Goal: Task Accomplishment & Management: Manage account settings

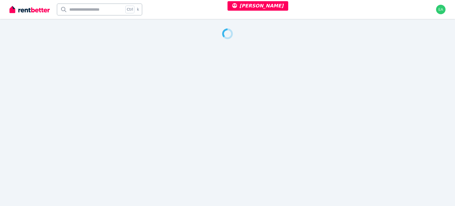
select select "***"
select select "**********"
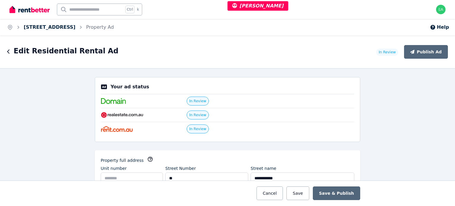
click at [42, 28] on link "14 S Bay Dr, Varsity Lakes" at bounding box center [50, 27] width 52 height 6
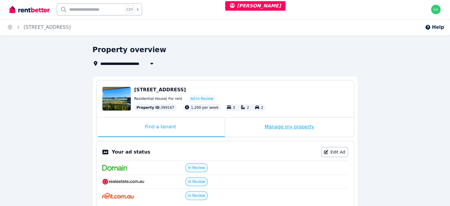
click at [236, 125] on div "Manage my property" at bounding box center [289, 127] width 129 height 20
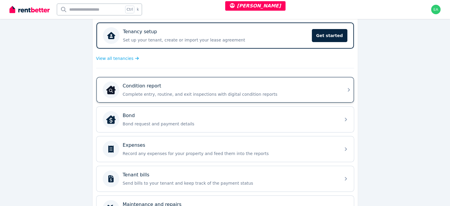
scroll to position [148, 0]
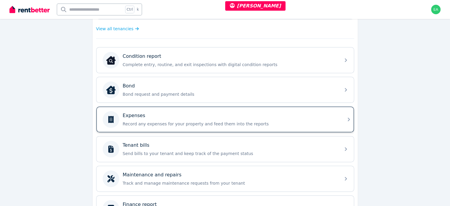
click at [293, 118] on div "Expenses Record any expenses for your property and feed them into the reports" at bounding box center [230, 119] width 214 height 15
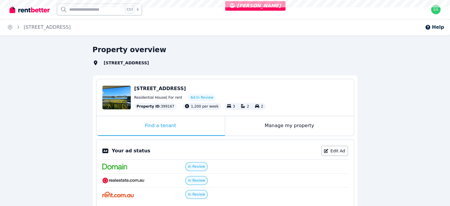
select select "***"
select select "**********"
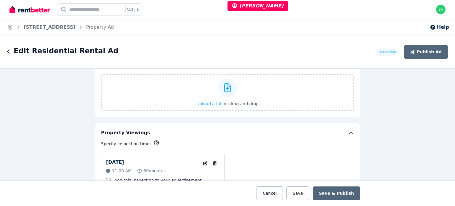
scroll to position [780, 0]
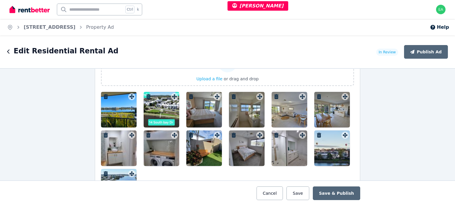
click at [122, 111] on div at bounding box center [119, 110] width 36 height 36
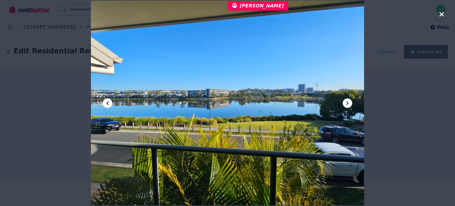
click at [347, 105] on icon at bounding box center [347, 103] width 7 height 7
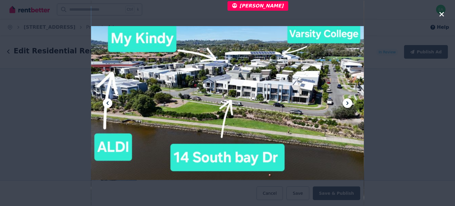
click at [347, 105] on icon at bounding box center [347, 103] width 7 height 7
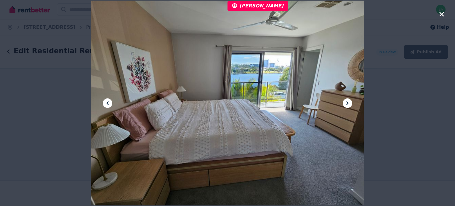
click at [347, 105] on icon at bounding box center [347, 103] width 7 height 7
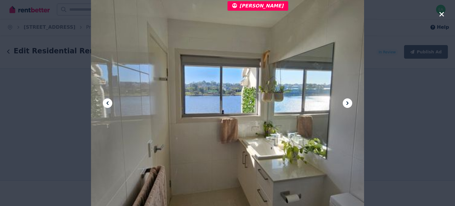
click at [347, 105] on icon at bounding box center [347, 103] width 7 height 7
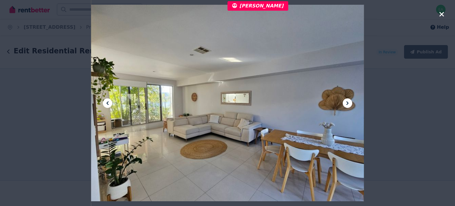
click at [347, 105] on icon at bounding box center [347, 103] width 7 height 7
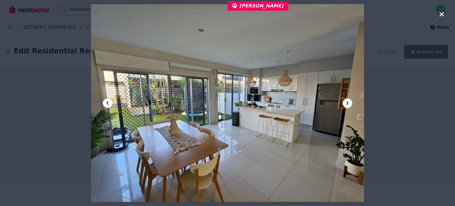
click at [347, 105] on icon at bounding box center [347, 103] width 7 height 7
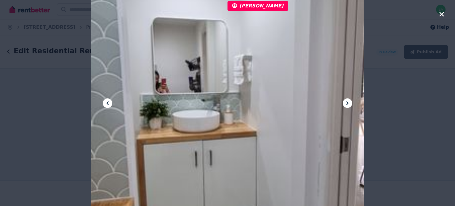
click at [347, 105] on icon at bounding box center [347, 103] width 7 height 7
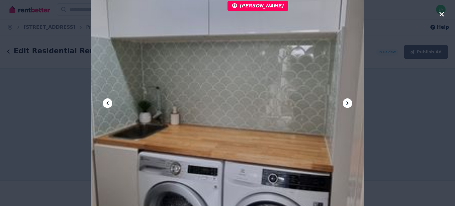
click at [347, 105] on icon at bounding box center [347, 103] width 7 height 7
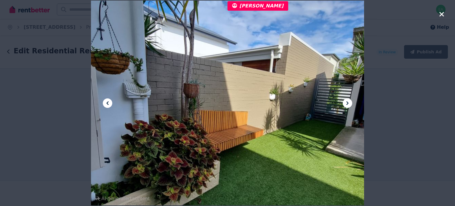
click at [347, 105] on icon at bounding box center [347, 103] width 7 height 7
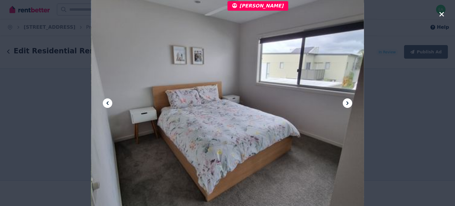
click at [347, 105] on icon at bounding box center [347, 103] width 7 height 7
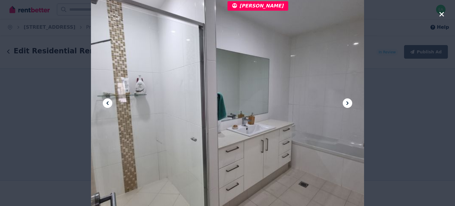
click at [347, 105] on icon at bounding box center [347, 103] width 7 height 7
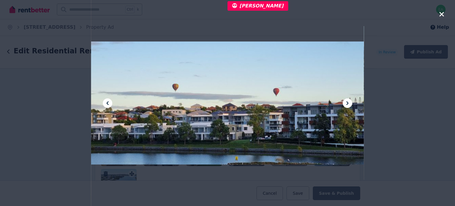
click at [347, 105] on icon at bounding box center [347, 103] width 7 height 7
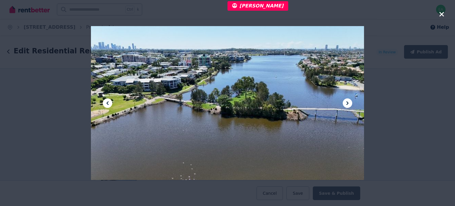
click at [347, 105] on icon at bounding box center [347, 103] width 7 height 7
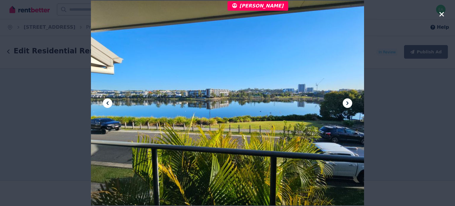
click at [347, 105] on icon at bounding box center [347, 103] width 7 height 7
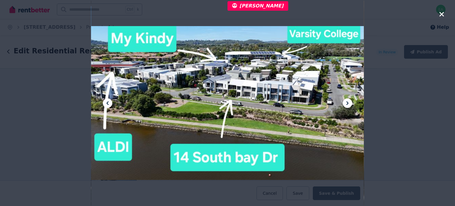
click at [347, 105] on icon at bounding box center [347, 103] width 7 height 7
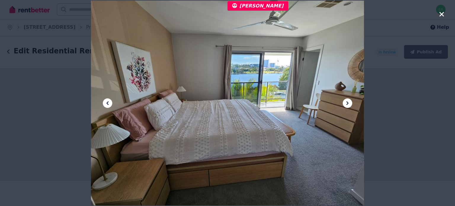
click at [347, 105] on icon at bounding box center [347, 103] width 7 height 7
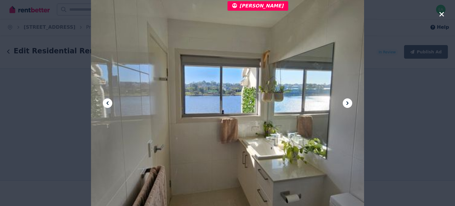
click at [347, 105] on icon at bounding box center [347, 103] width 7 height 7
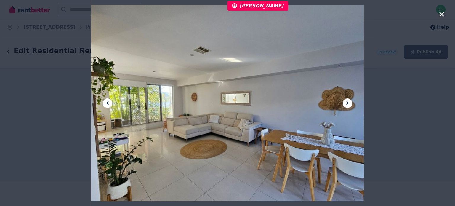
click at [347, 105] on icon at bounding box center [347, 103] width 7 height 7
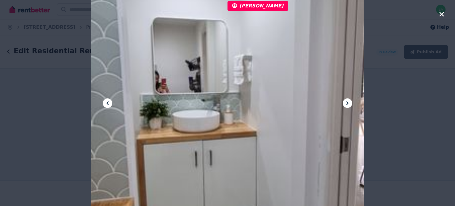
click at [347, 105] on icon at bounding box center [347, 103] width 7 height 7
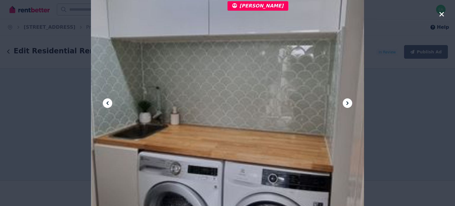
click at [347, 105] on icon at bounding box center [347, 103] width 7 height 7
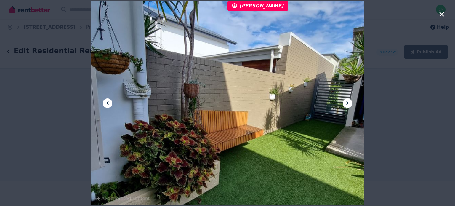
click at [347, 105] on icon at bounding box center [347, 103] width 7 height 7
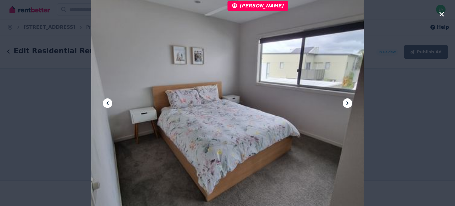
click at [347, 105] on icon at bounding box center [347, 103] width 7 height 7
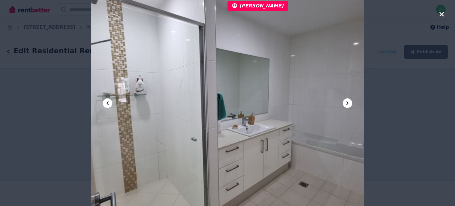
click at [347, 105] on icon at bounding box center [347, 103] width 7 height 7
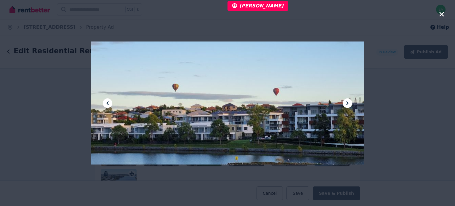
click at [347, 105] on icon at bounding box center [347, 103] width 7 height 7
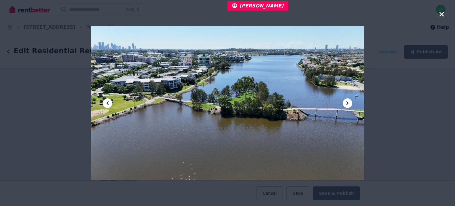
click at [347, 105] on icon at bounding box center [347, 103] width 7 height 7
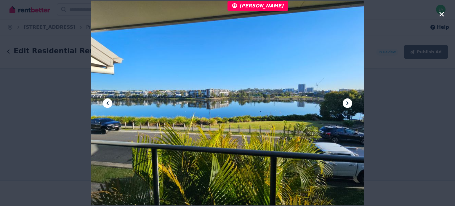
click at [347, 105] on icon at bounding box center [347, 103] width 7 height 7
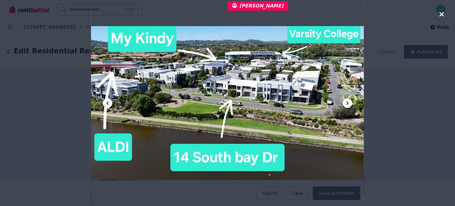
click at [347, 105] on icon at bounding box center [347, 103] width 7 height 7
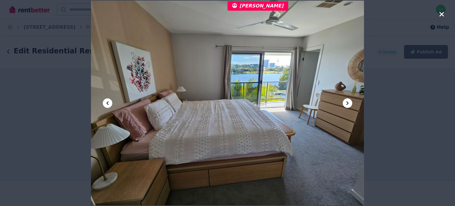
click at [443, 15] on icon "button" at bounding box center [441, 14] width 5 height 7
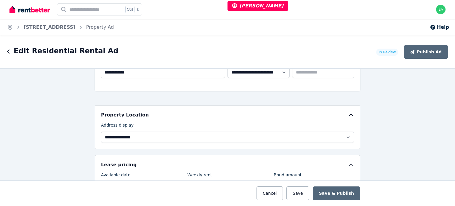
scroll to position [0, 0]
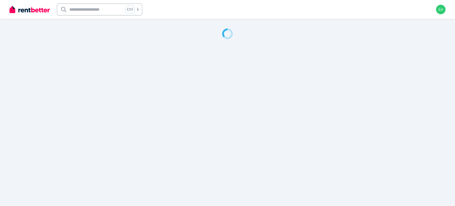
select select "***"
select select "**********"
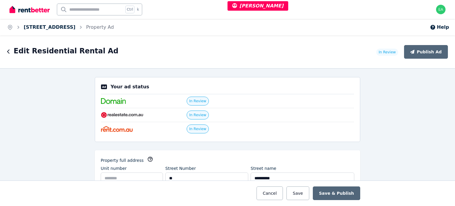
click at [62, 26] on link "[STREET_ADDRESS]" at bounding box center [50, 27] width 52 height 6
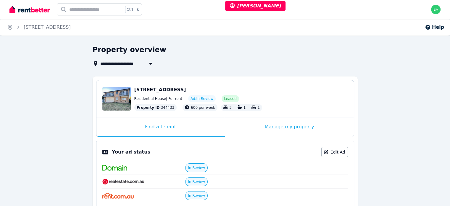
click at [244, 131] on div "Manage my property" at bounding box center [289, 127] width 129 height 20
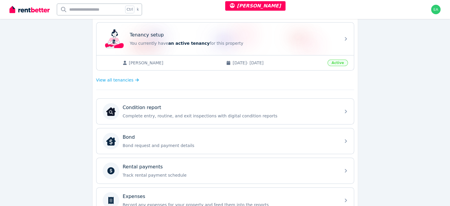
scroll to position [178, 0]
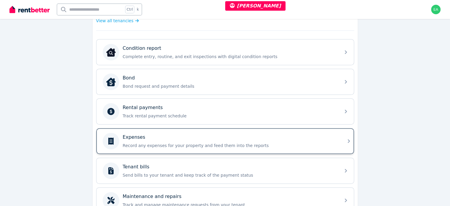
click at [289, 138] on div "Expenses" at bounding box center [230, 137] width 214 height 7
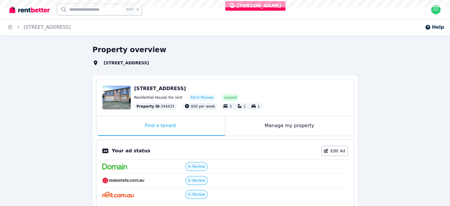
select select "***"
select select "**********"
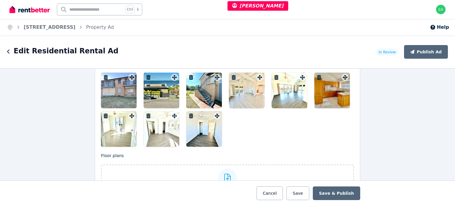
scroll to position [740, 0]
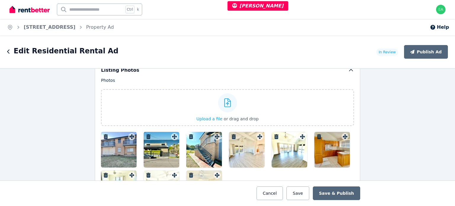
click at [118, 144] on div at bounding box center [119, 150] width 36 height 36
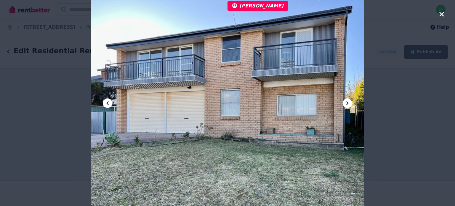
click at [348, 103] on icon at bounding box center [347, 103] width 7 height 7
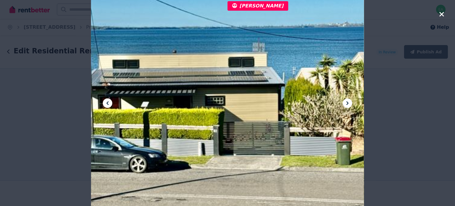
click at [348, 103] on icon at bounding box center [347, 103] width 7 height 7
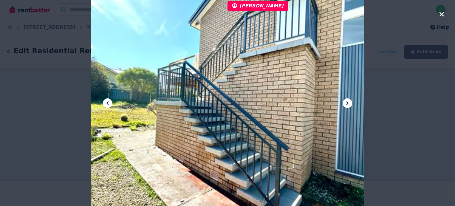
click at [348, 103] on icon at bounding box center [347, 103] width 7 height 7
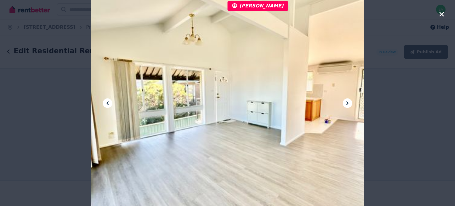
click at [348, 103] on icon at bounding box center [347, 103] width 7 height 7
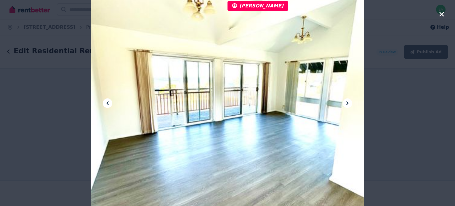
click at [348, 103] on icon at bounding box center [347, 103] width 7 height 7
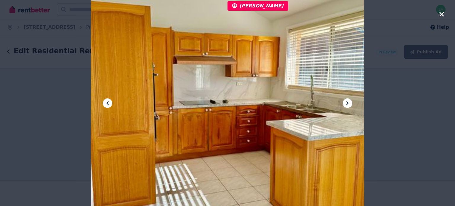
click at [348, 103] on icon at bounding box center [347, 103] width 7 height 7
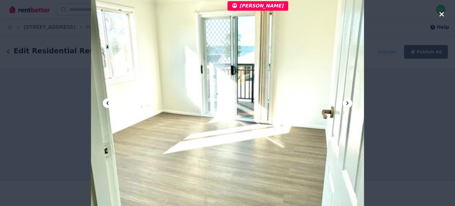
click at [348, 103] on icon at bounding box center [347, 103] width 7 height 7
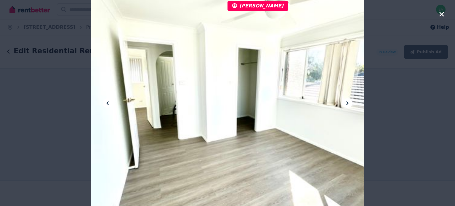
click at [347, 107] on button at bounding box center [347, 102] width 9 height 9
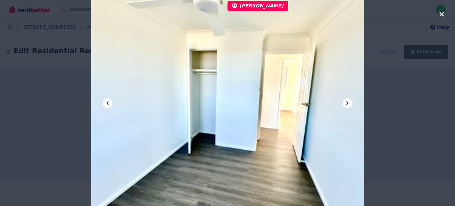
click at [346, 107] on div at bounding box center [227, 103] width 273 height 364
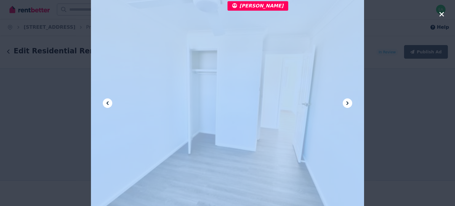
click at [346, 107] on div at bounding box center [227, 103] width 273 height 364
click at [347, 104] on icon at bounding box center [347, 103] width 2 height 4
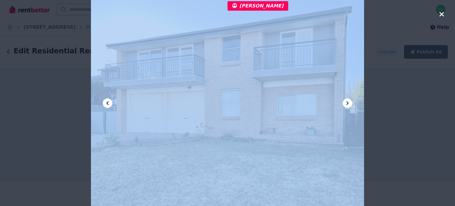
click at [347, 104] on icon at bounding box center [347, 103] width 2 height 4
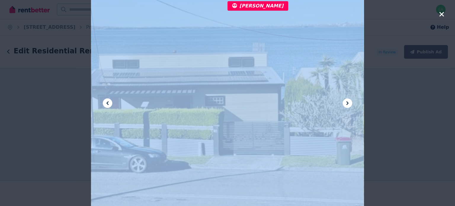
click at [302, 84] on div at bounding box center [227, 103] width 273 height 364
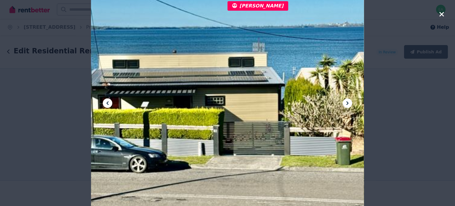
click at [346, 104] on icon at bounding box center [347, 103] width 7 height 7
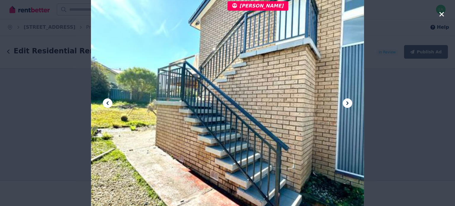
click at [346, 104] on icon at bounding box center [347, 103] width 7 height 7
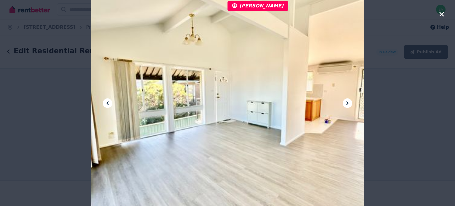
click at [346, 104] on icon at bounding box center [347, 103] width 7 height 7
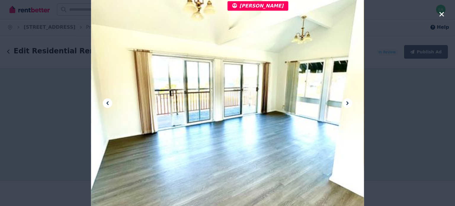
click at [346, 104] on icon at bounding box center [347, 103] width 7 height 7
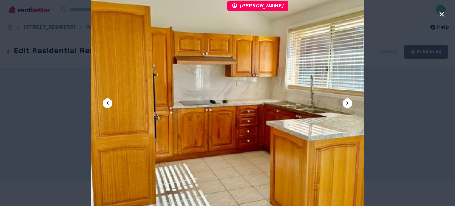
click at [346, 104] on icon at bounding box center [347, 103] width 7 height 7
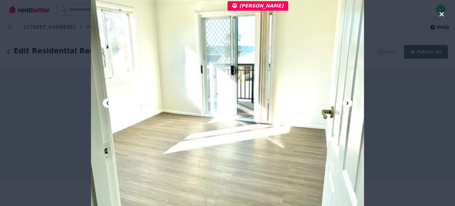
click at [346, 104] on icon at bounding box center [347, 103] width 7 height 7
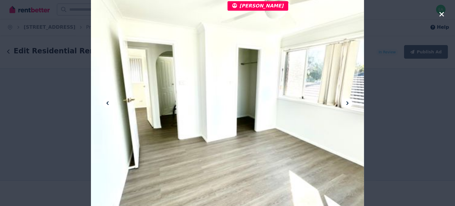
click at [442, 15] on icon "button" at bounding box center [441, 14] width 4 height 4
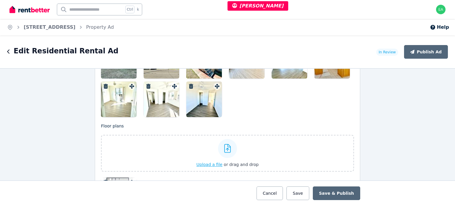
scroll to position [859, 0]
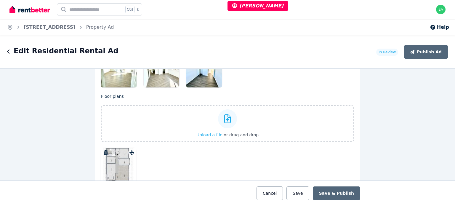
click at [115, 170] on div at bounding box center [119, 166] width 36 height 36
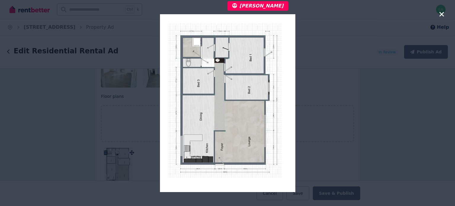
click at [439, 14] on icon "button" at bounding box center [441, 14] width 5 height 7
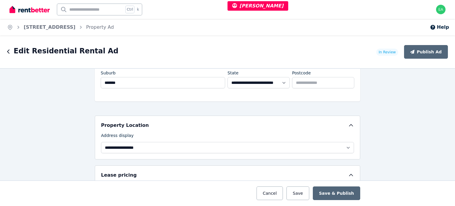
scroll to position [30, 0]
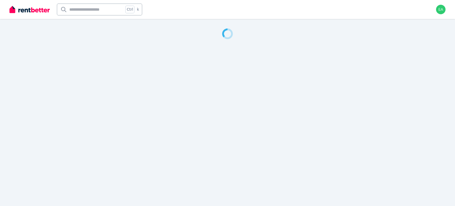
select select "**"
select select "**********"
select select "*********"
select select "**********"
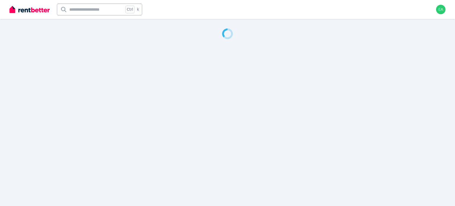
select select "**********"
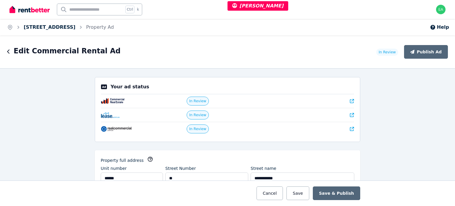
click at [57, 25] on link "unit 3/31 Century Road, Malaga" at bounding box center [50, 27] width 52 height 6
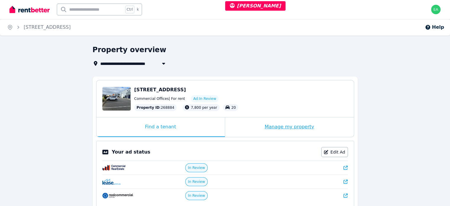
click at [249, 128] on div "Manage my property" at bounding box center [289, 127] width 129 height 20
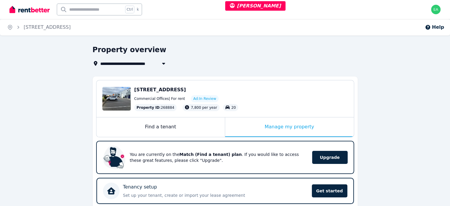
scroll to position [118, 0]
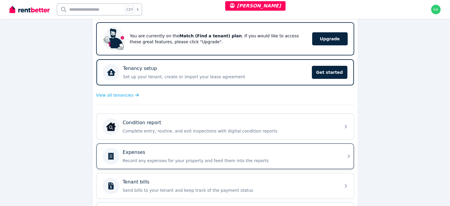
click at [307, 156] on div "Expenses Record any expenses for your property and feed them into the reports" at bounding box center [230, 156] width 214 height 15
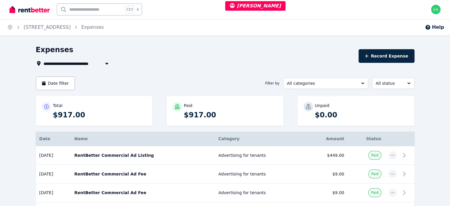
select select "**"
select select "**********"
select select "*********"
select select "**********"
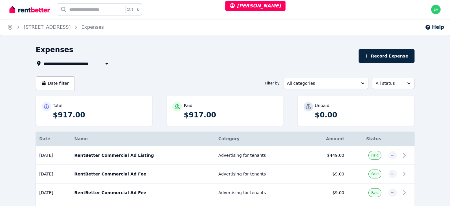
select select "**********"
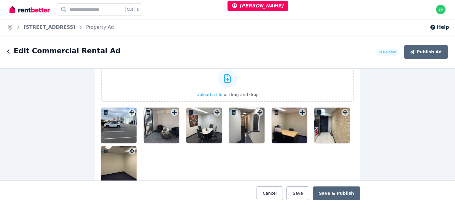
scroll to position [770, 0]
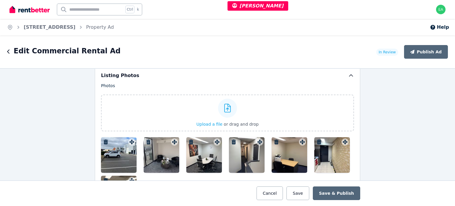
click at [110, 148] on div at bounding box center [119, 155] width 36 height 36
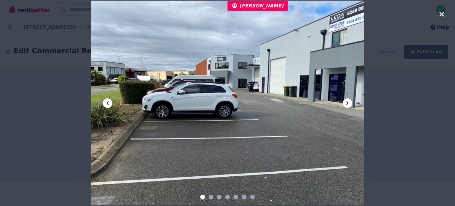
click at [348, 102] on icon at bounding box center [347, 103] width 7 height 7
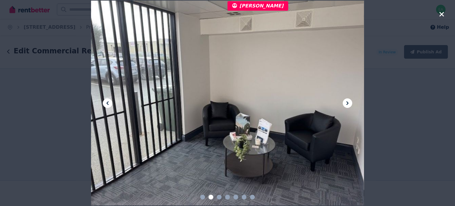
click at [348, 102] on icon at bounding box center [347, 103] width 7 height 7
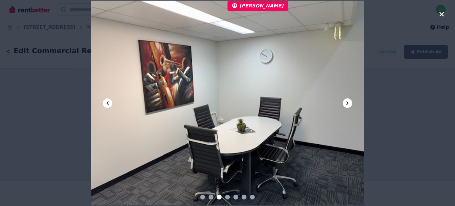
click at [348, 102] on icon at bounding box center [347, 103] width 7 height 7
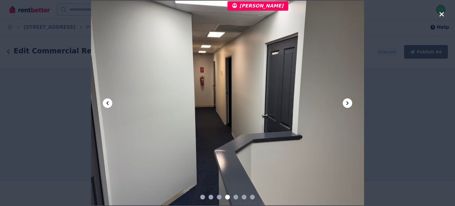
click at [348, 102] on icon at bounding box center [347, 103] width 7 height 7
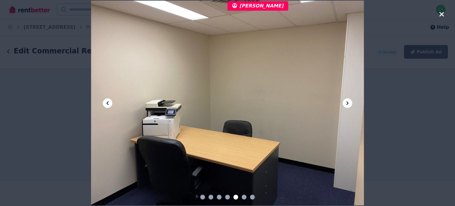
click at [348, 102] on icon at bounding box center [347, 103] width 7 height 7
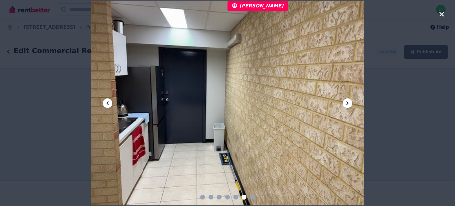
click at [348, 102] on icon at bounding box center [347, 103] width 7 height 7
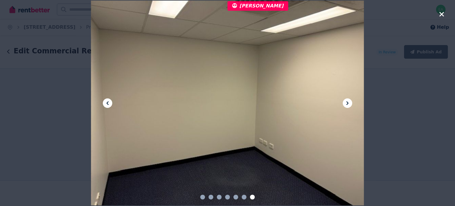
click at [347, 104] on icon at bounding box center [347, 103] width 2 height 4
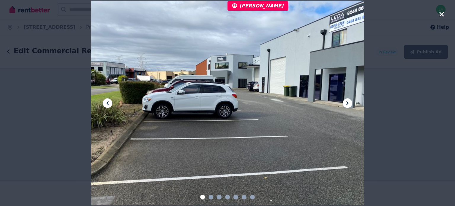
click at [347, 104] on icon at bounding box center [347, 103] width 2 height 4
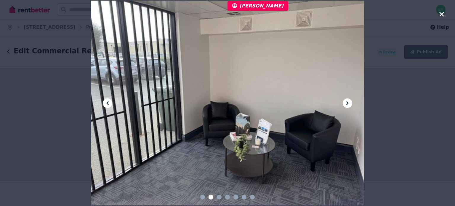
click at [347, 104] on icon at bounding box center [347, 103] width 2 height 4
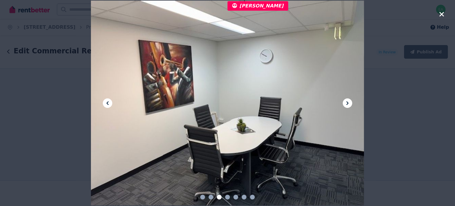
click at [347, 104] on icon at bounding box center [347, 103] width 2 height 4
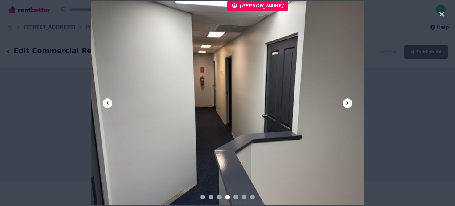
click at [347, 104] on icon at bounding box center [347, 103] width 2 height 4
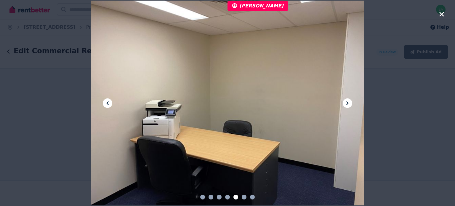
click at [347, 104] on icon at bounding box center [347, 103] width 2 height 4
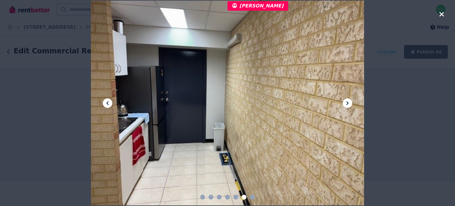
click at [347, 104] on icon at bounding box center [347, 103] width 2 height 4
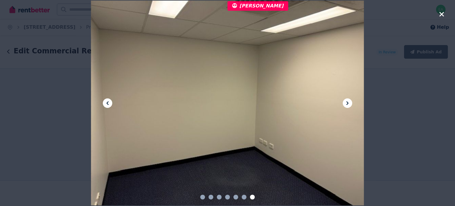
click at [442, 16] on icon "button" at bounding box center [441, 14] width 4 height 4
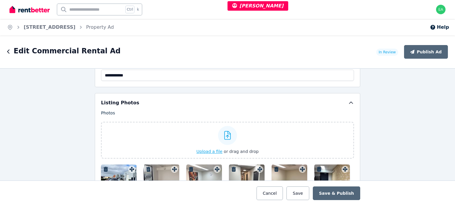
scroll to position [772, 0]
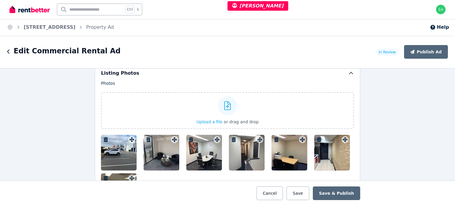
click at [110, 150] on div at bounding box center [119, 153] width 36 height 36
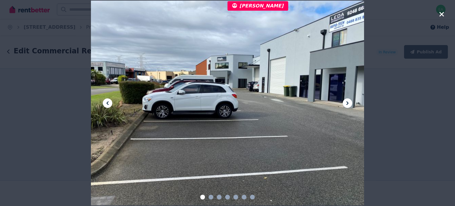
click at [442, 15] on icon "button" at bounding box center [441, 14] width 4 height 4
